Goal: Task Accomplishment & Management: Use online tool/utility

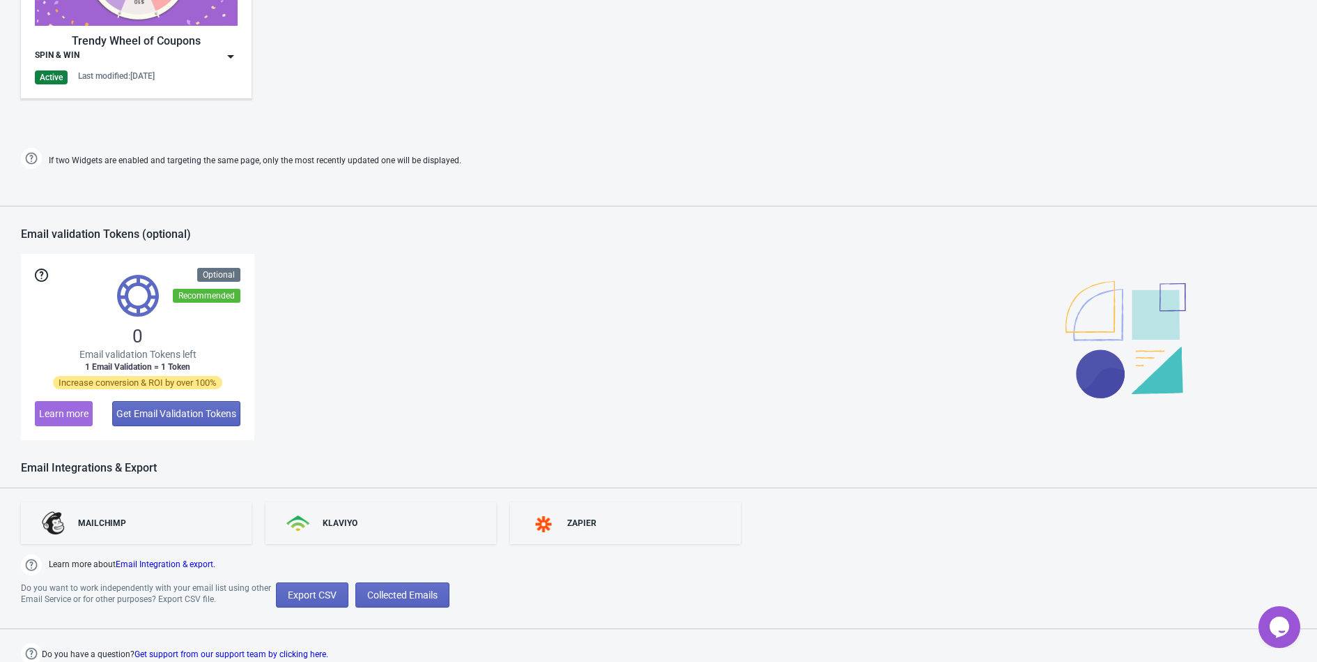
click at [289, 370] on div "0 Email validation Tokens left 1 Email Validation = 1 Token Increase conversion…" at bounding box center [659, 347] width 1276 height 186
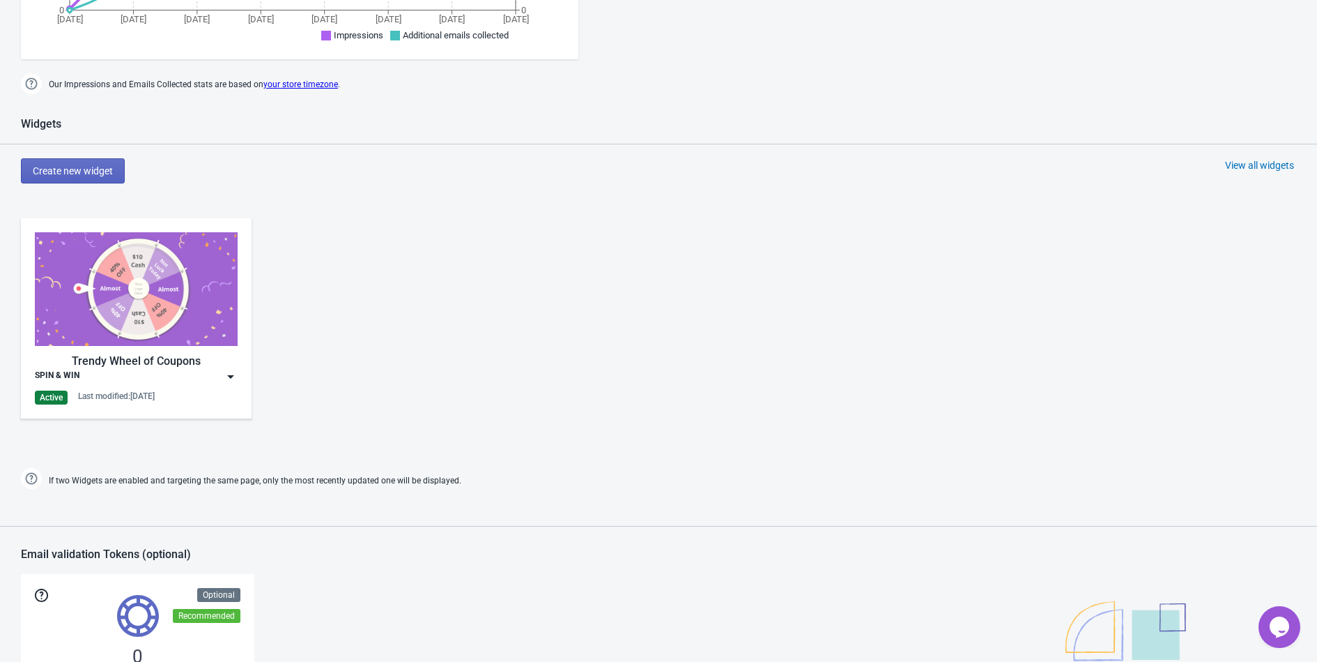
scroll to position [463, 0]
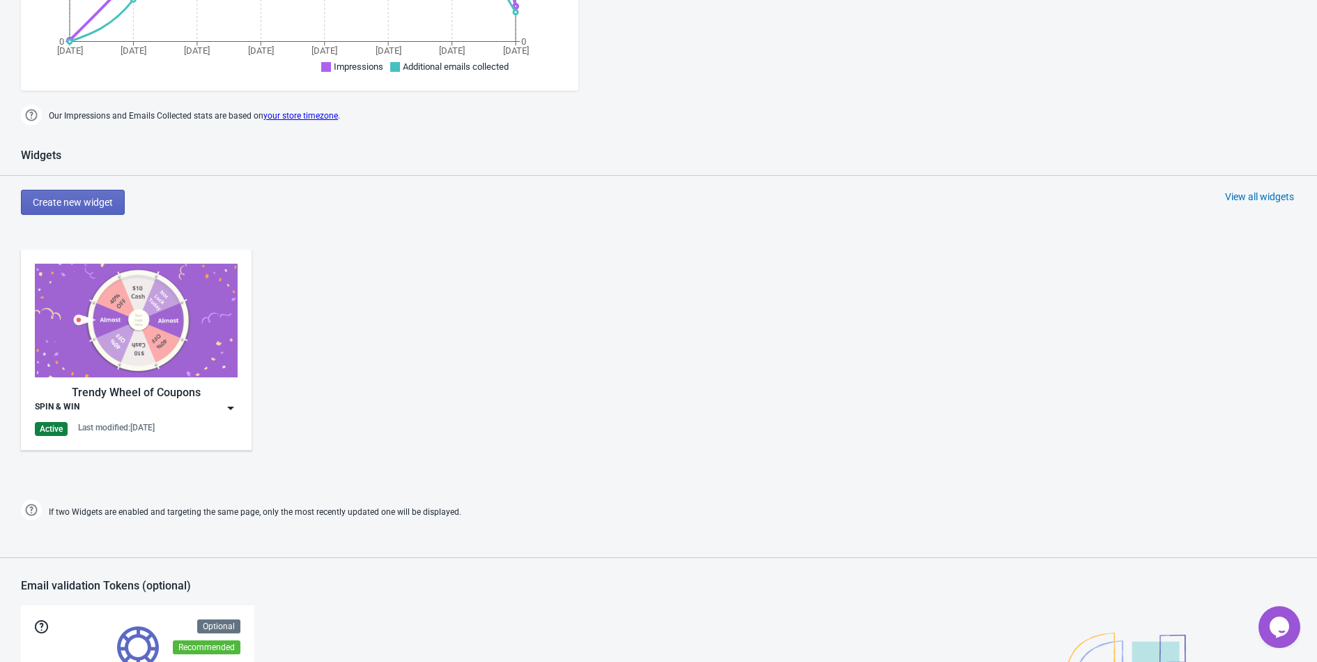
click at [219, 402] on div "SPIN & WIN" at bounding box center [136, 408] width 203 height 14
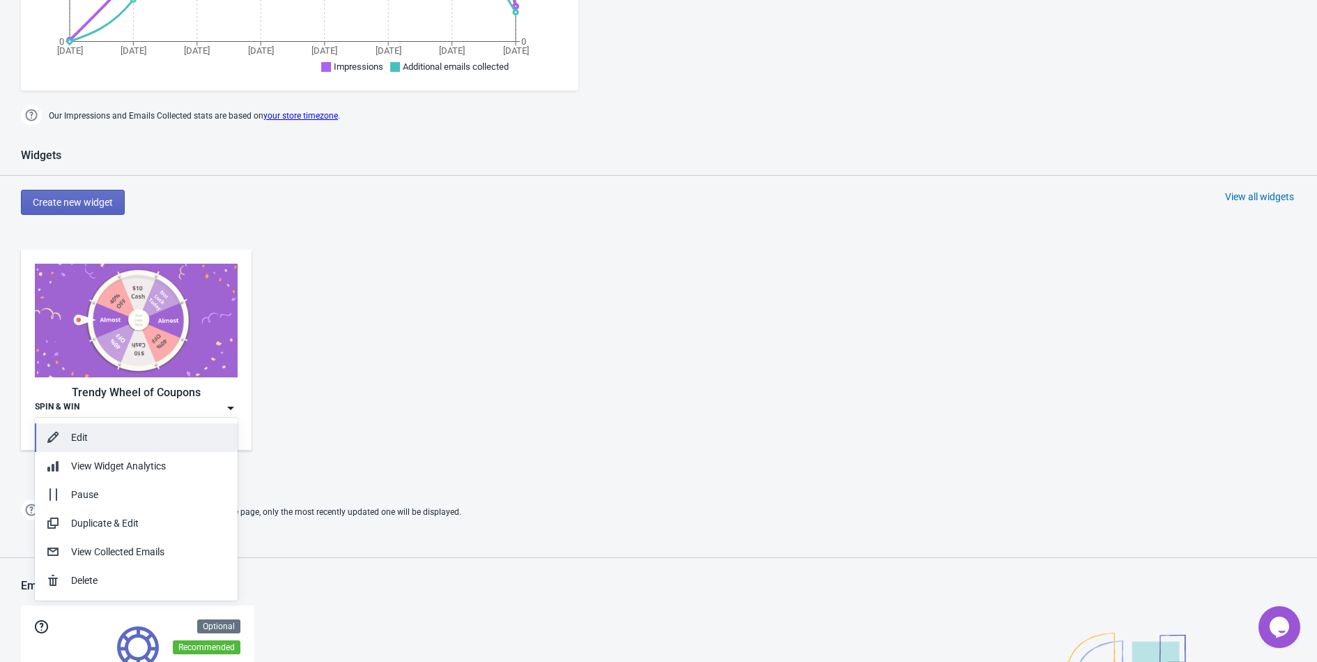
click at [112, 443] on div "Edit" at bounding box center [148, 437] width 155 height 15
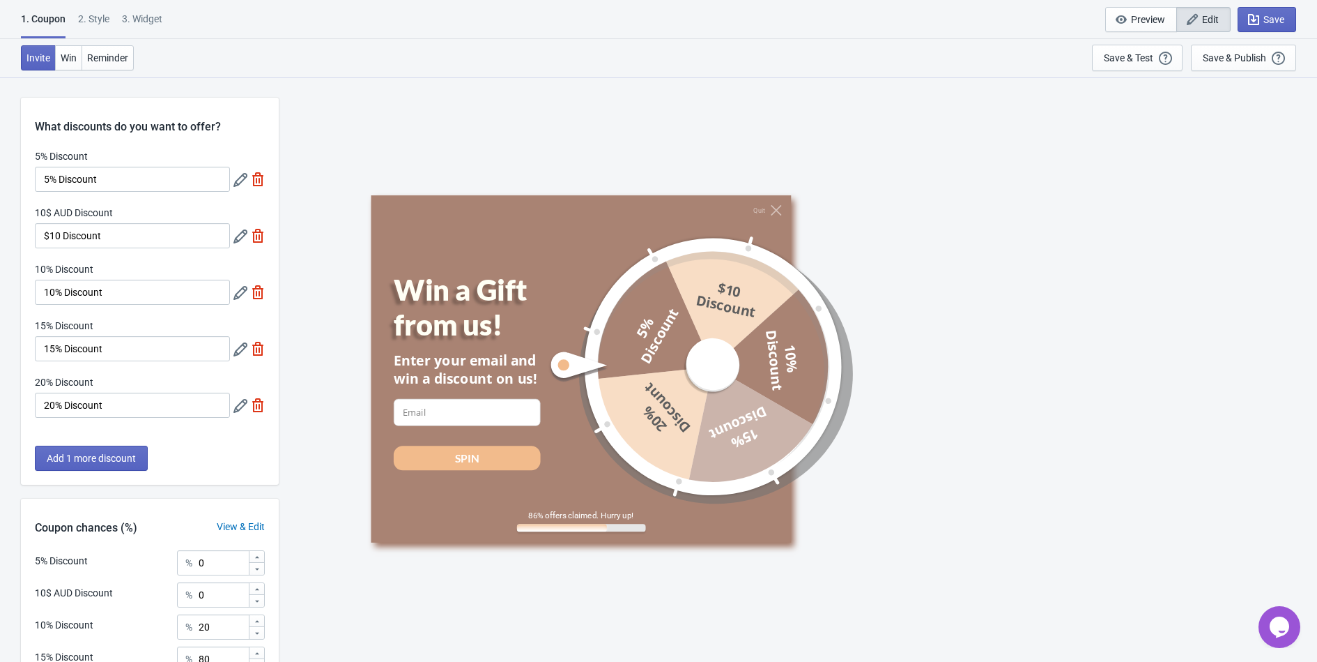
scroll to position [169, 0]
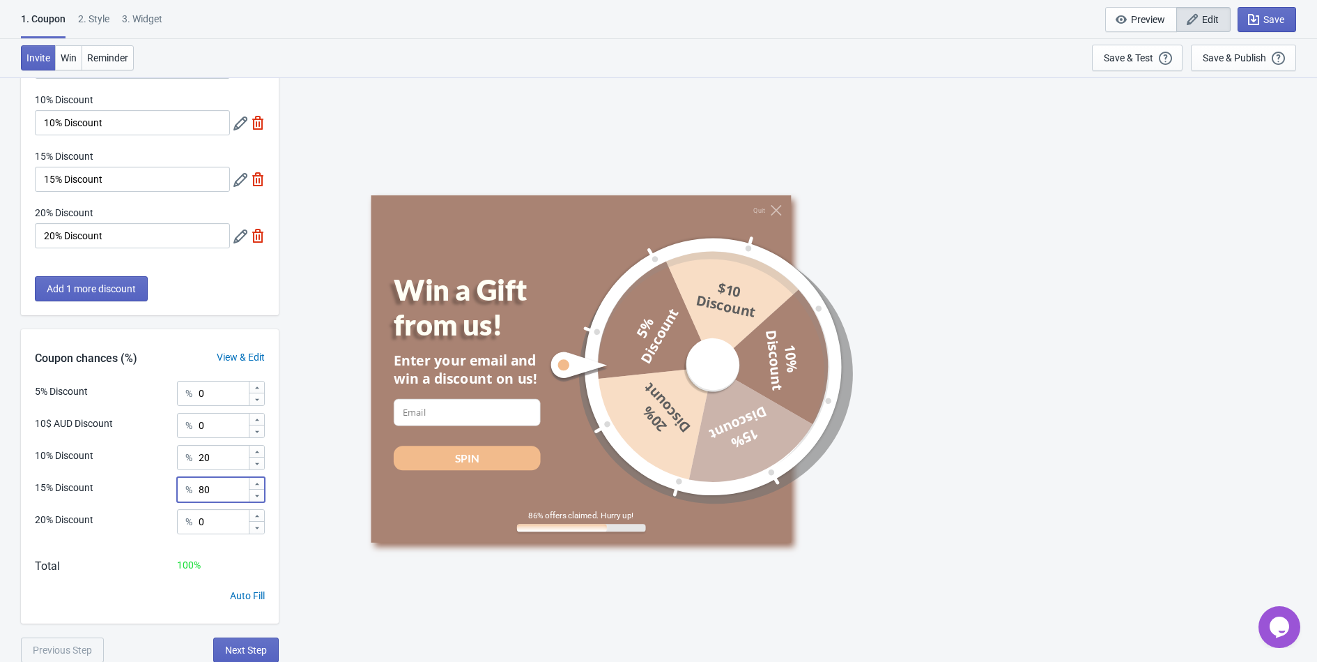
drag, startPoint x: 224, startPoint y: 498, endPoint x: 167, endPoint y: 475, distance: 62.3
click at [167, 475] on div "5% Discount % 0 10$ AUD Discount % 0 10% Discount % 20 15% Discount % 80 20% Di…" at bounding box center [150, 462] width 258 height 163
click at [229, 454] on input "20" at bounding box center [223, 457] width 50 height 25
click at [232, 529] on input "0" at bounding box center [223, 521] width 50 height 25
type input "050"
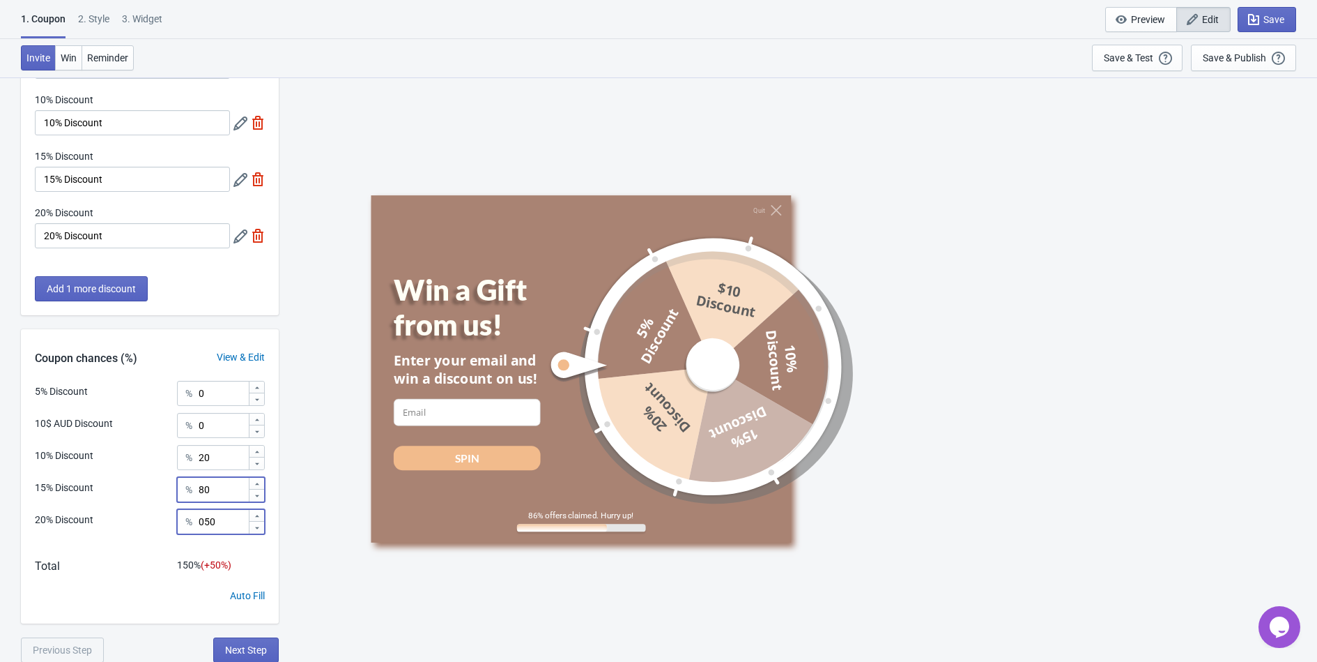
click at [229, 493] on input "80" at bounding box center [223, 489] width 50 height 25
type input "8"
type input "30"
click at [229, 454] on input "20" at bounding box center [223, 457] width 50 height 25
type input "2"
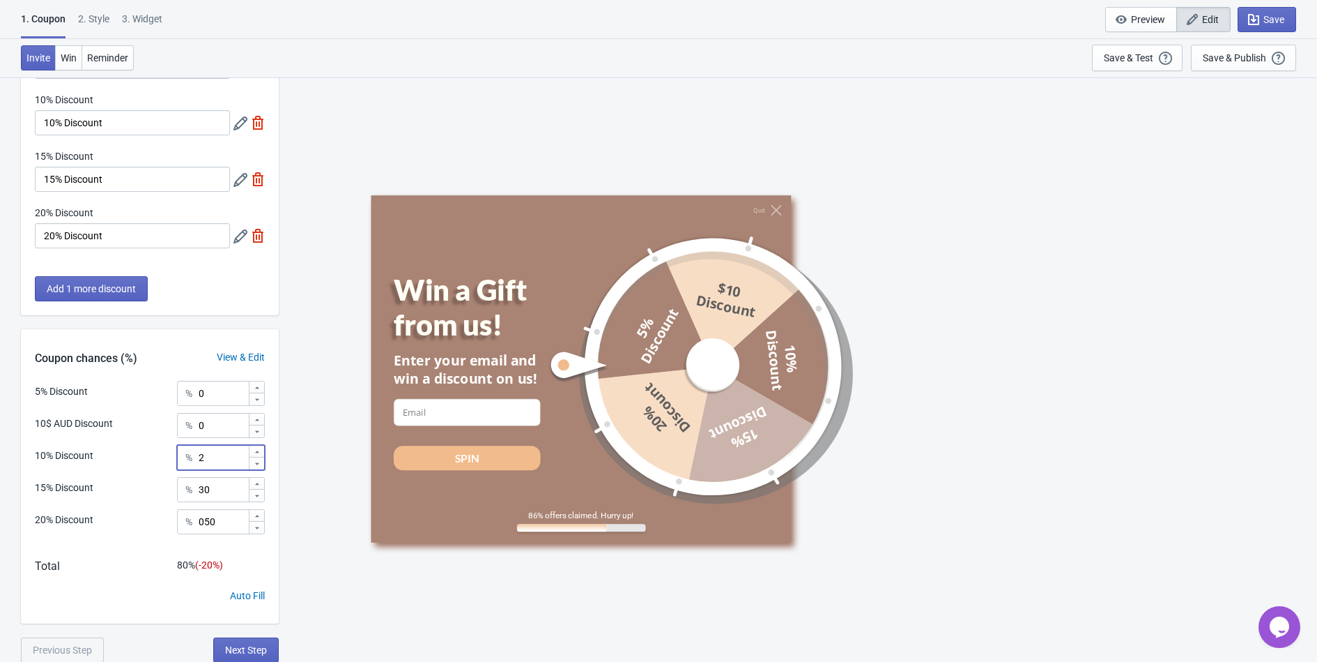
type input "20"
click at [1216, 53] on div "Save & Publish" at bounding box center [1234, 57] width 63 height 11
